Goal: Information Seeking & Learning: Learn about a topic

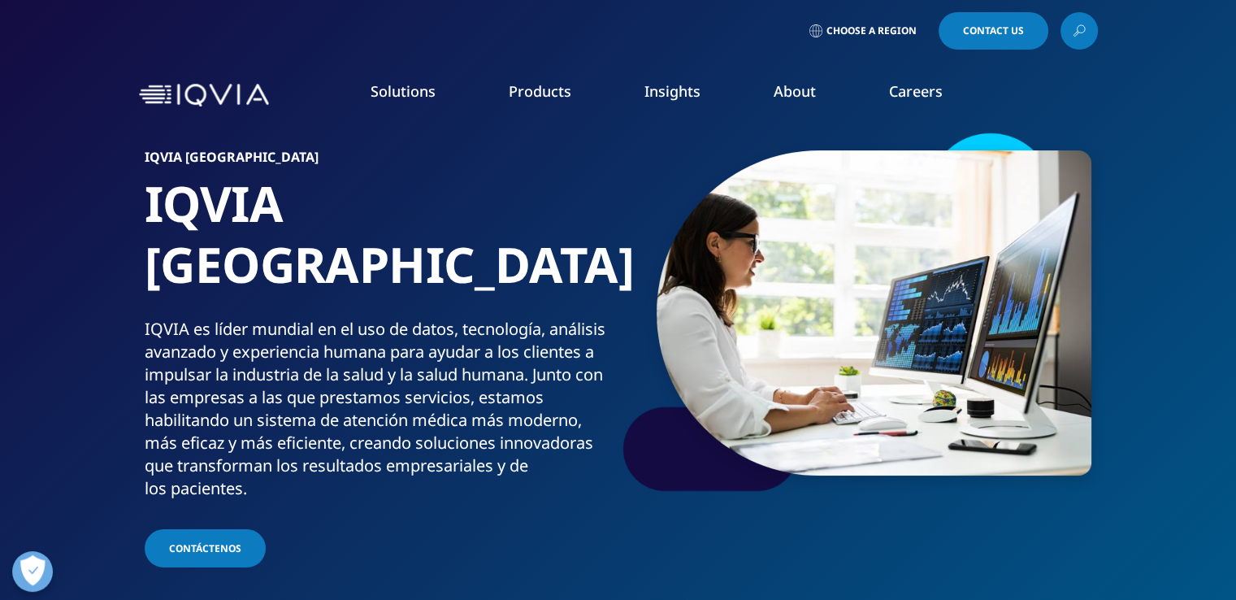
click at [454, 99] on li "Solutions quick find a capability Clear Search Loading SOLUTIONS Research & Dev…" at bounding box center [403, 107] width 138 height 52
click at [872, 17] on link "Choose a Region" at bounding box center [866, 30] width 120 height 37
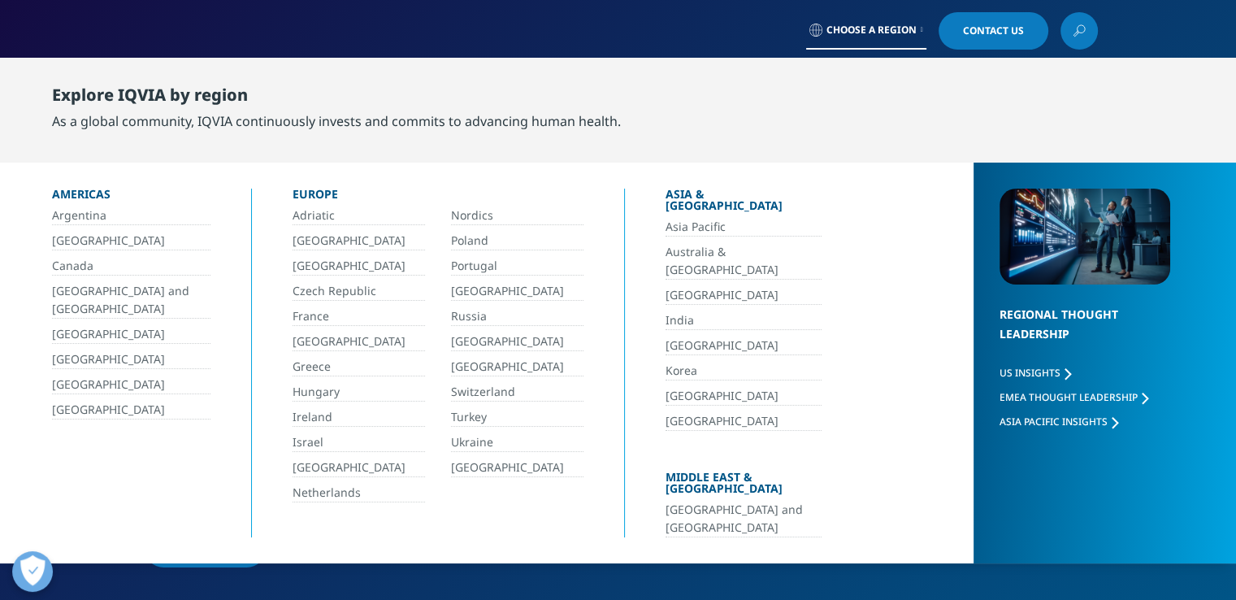
click at [77, 210] on link "Argentina" at bounding box center [131, 215] width 158 height 19
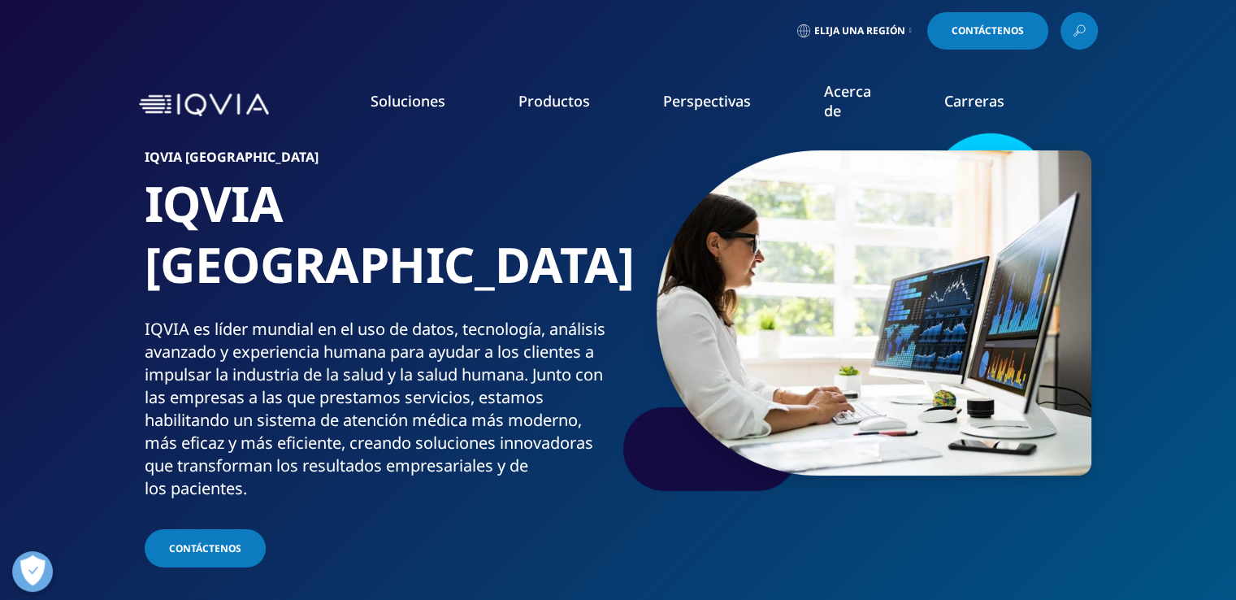
click at [156, 285] on font "Evidencia del mundo real" at bounding box center [111, 293] width 141 height 16
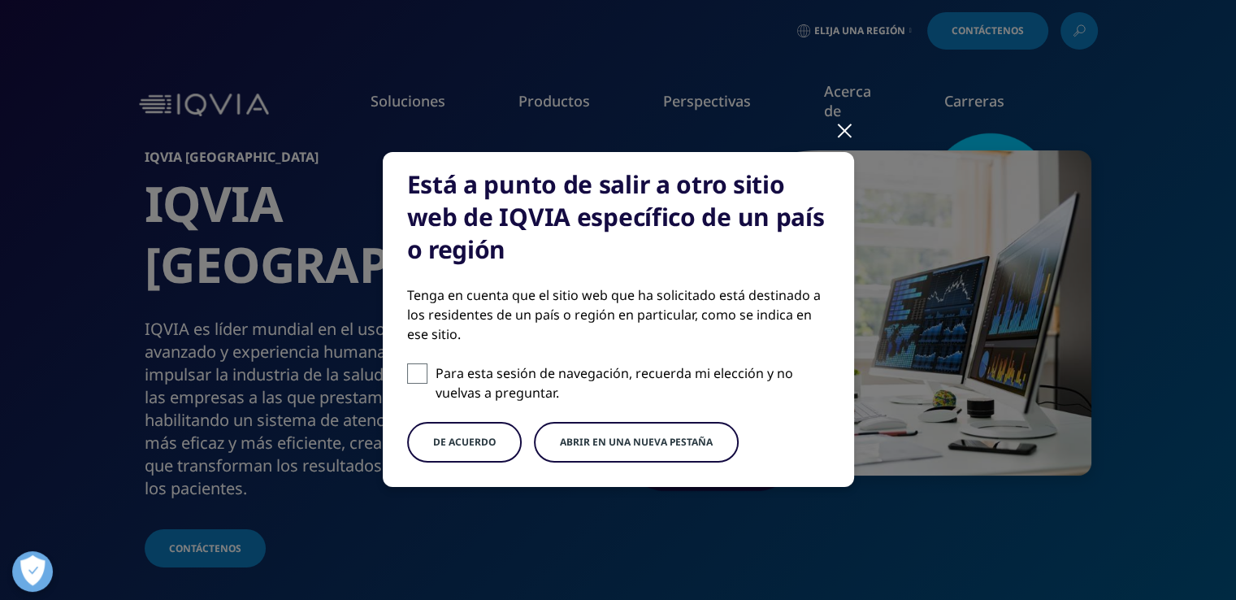
click at [416, 380] on span at bounding box center [417, 373] width 20 height 20
click at [416, 380] on input "Para esta sesión de navegación, recuerda mi elección y no vuelvas a preguntar." at bounding box center [417, 373] width 20 height 20
checkbox input "true"
click at [446, 440] on font "DE ACUERDO" at bounding box center [464, 442] width 63 height 14
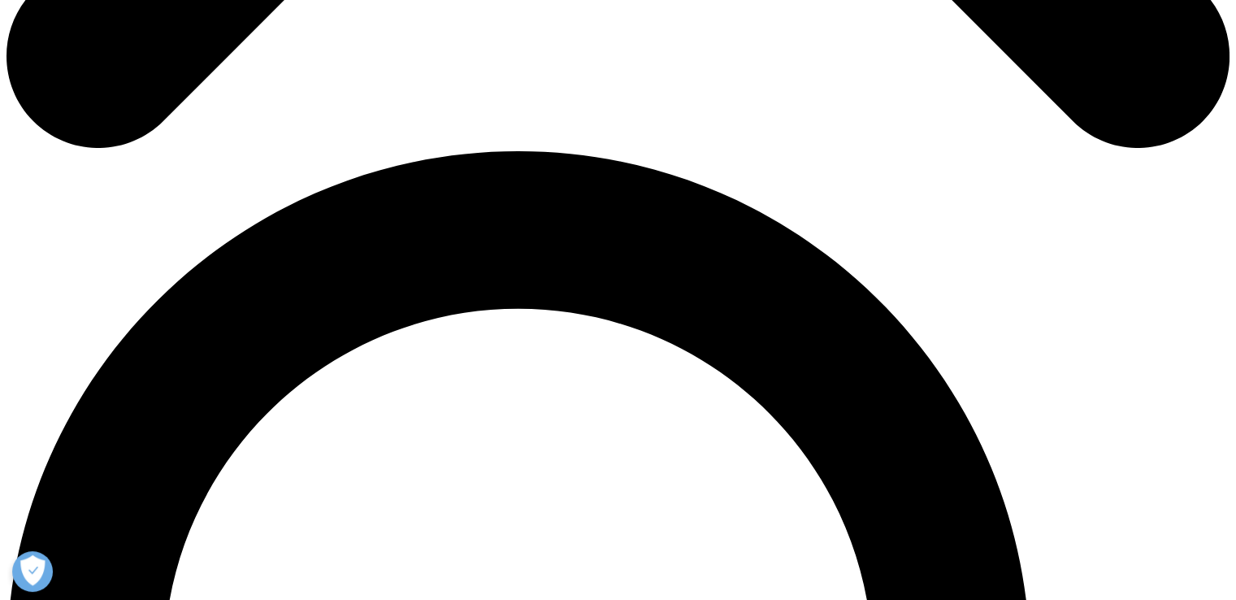
scroll to position [1104, 0]
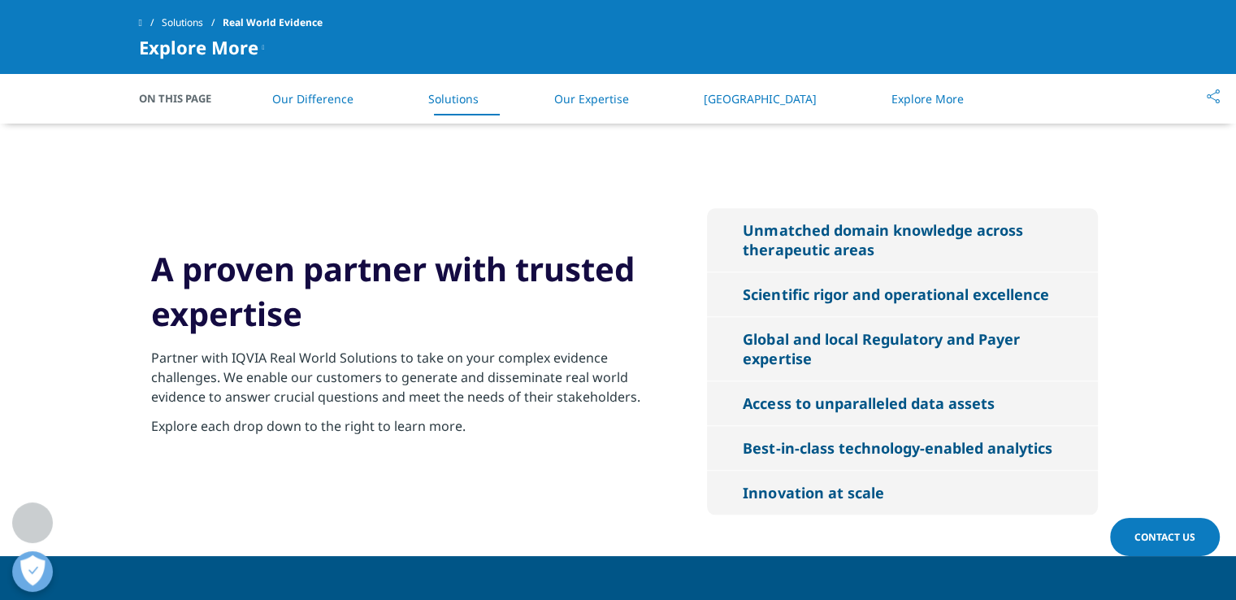
drag, startPoint x: 1244, startPoint y: 39, endPoint x: 1198, endPoint y: 232, distance: 197.8
